Goal: Information Seeking & Learning: Learn about a topic

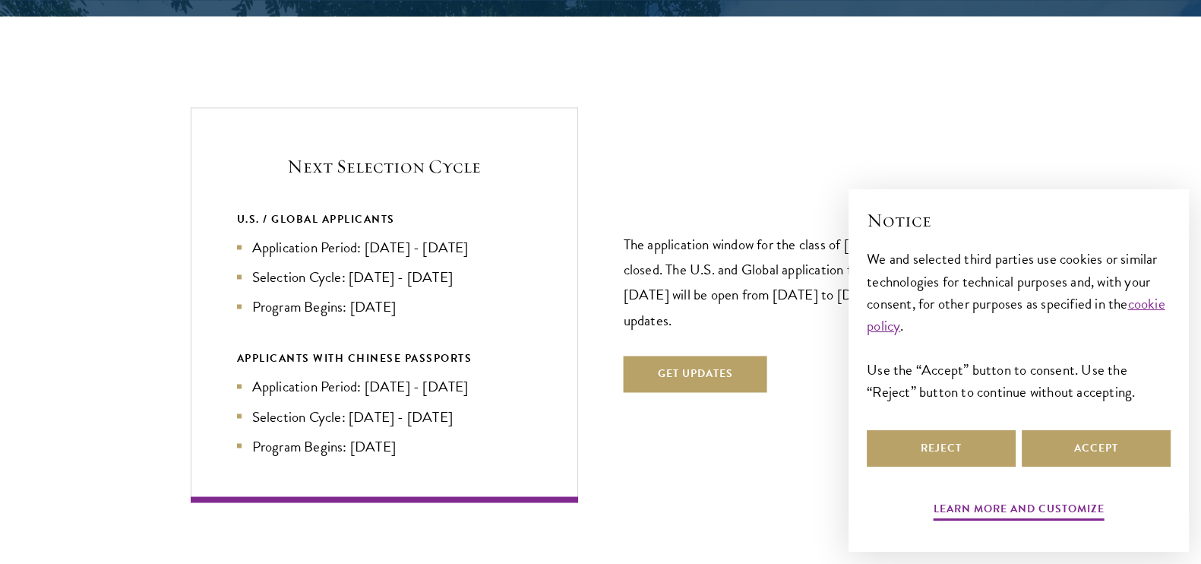
scroll to position [3190, 0]
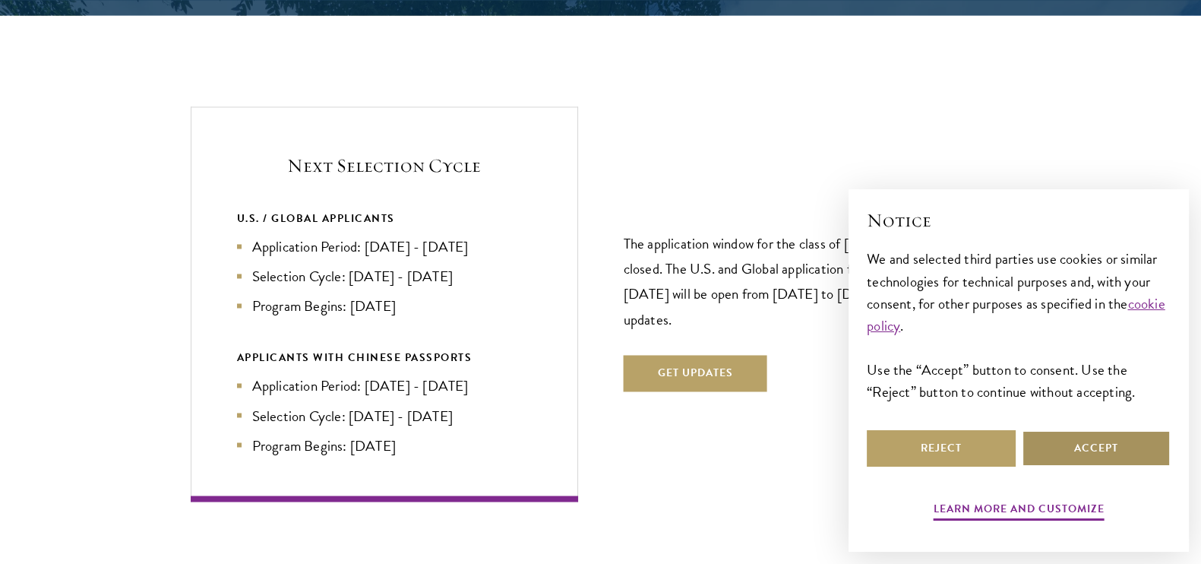
click at [1121, 453] on button "Accept" at bounding box center [1096, 448] width 149 height 36
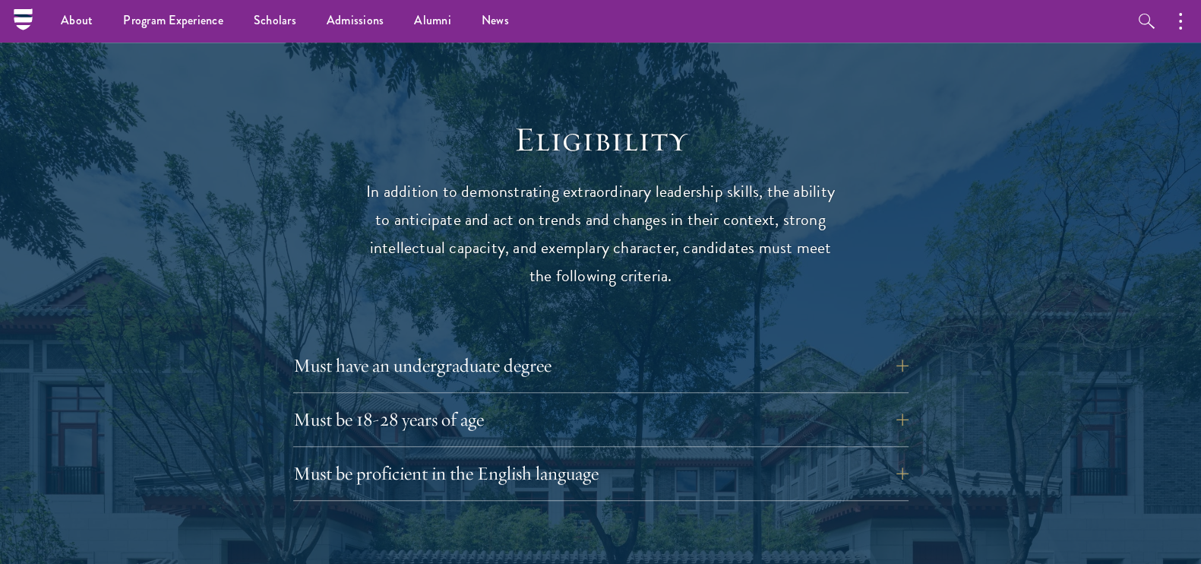
scroll to position [1905, 0]
